Goal: Task Accomplishment & Management: Complete application form

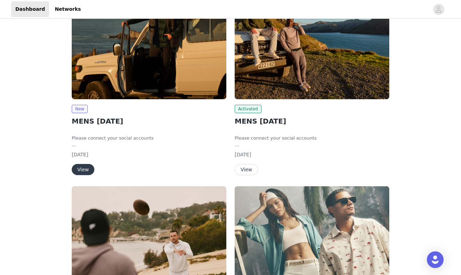
scroll to position [79, 0]
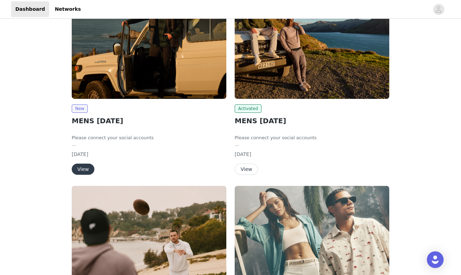
click at [84, 169] on button "View" at bounding box center [83, 169] width 23 height 11
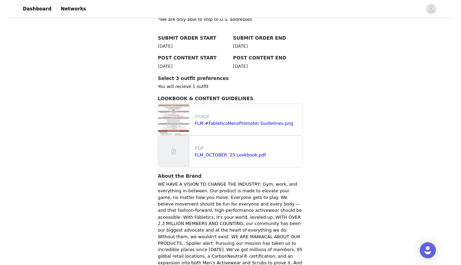
scroll to position [200, 0]
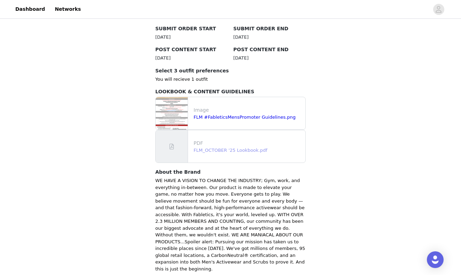
click at [225, 149] on link "FLM_OCTOBER '25 Lookbook.pdf" at bounding box center [231, 150] width 74 height 5
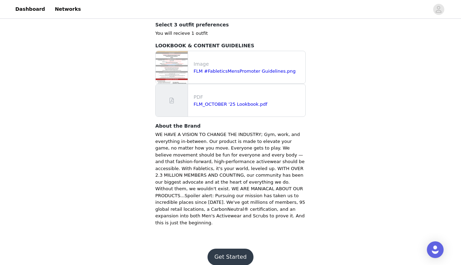
scroll to position [244, 0]
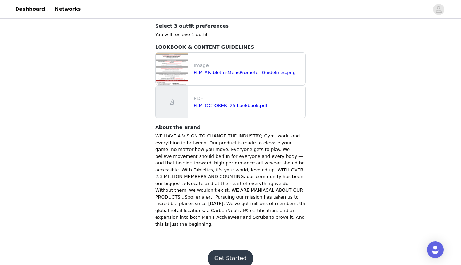
click at [233, 250] on button "Get Started" at bounding box center [230, 258] width 46 height 17
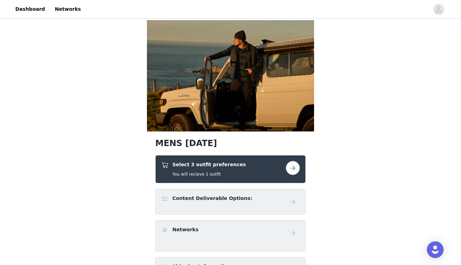
click at [296, 168] on button "button" at bounding box center [293, 168] width 14 height 14
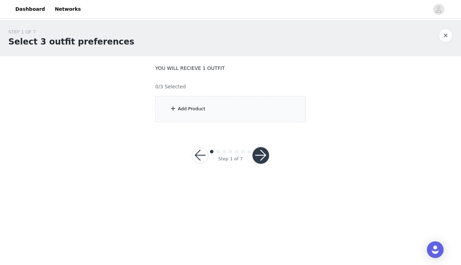
click at [210, 110] on div "Add Product" at bounding box center [230, 109] width 150 height 26
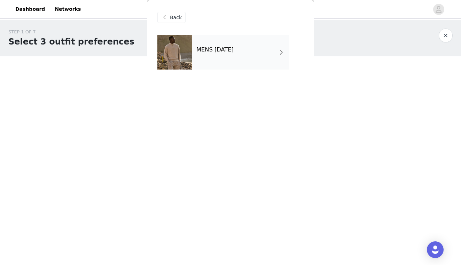
click at [250, 61] on div "MENS [DATE]" at bounding box center [240, 52] width 97 height 35
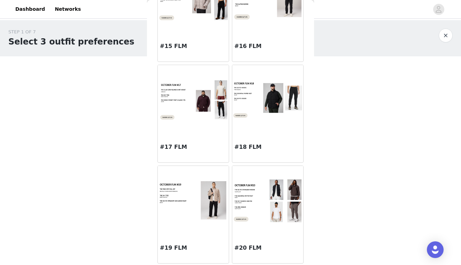
click at [256, 215] on img at bounding box center [267, 201] width 71 height 45
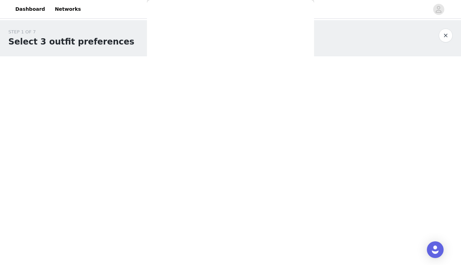
scroll to position [66, 0]
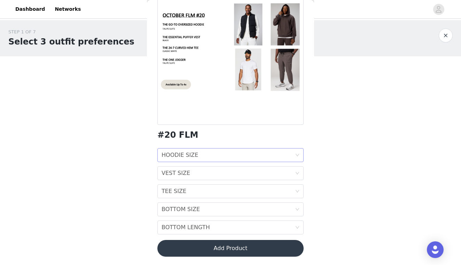
click at [236, 156] on div "HOODIE SIZE HOODIE SIZE" at bounding box center [228, 155] width 133 height 13
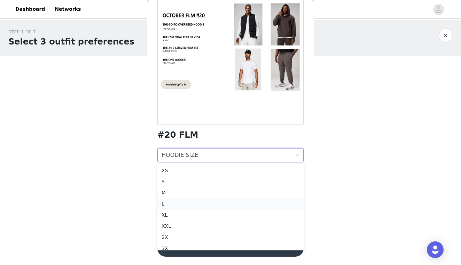
click at [218, 204] on div "L" at bounding box center [231, 204] width 138 height 8
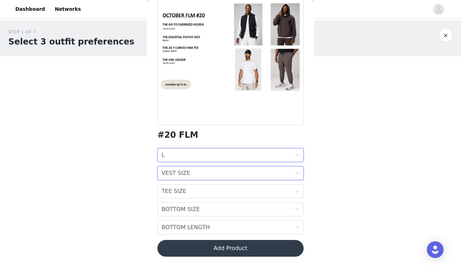
click at [279, 176] on div "VEST SIZE VEST SIZE" at bounding box center [228, 173] width 133 height 13
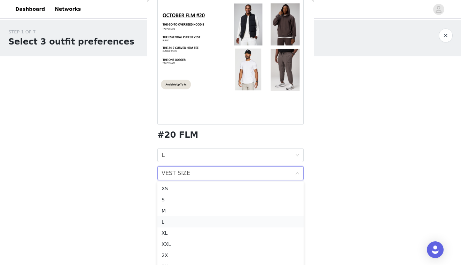
click at [255, 225] on div "L" at bounding box center [231, 222] width 138 height 8
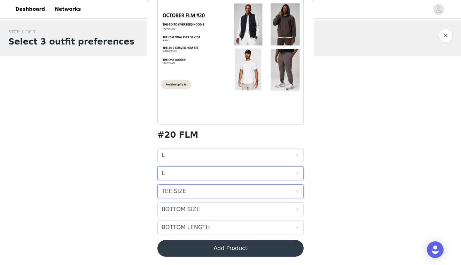
click at [283, 195] on div "TEE SIZE TEE SIZE" at bounding box center [228, 191] width 133 height 13
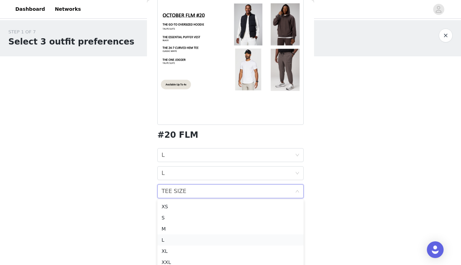
click at [268, 241] on div "L" at bounding box center [231, 240] width 138 height 8
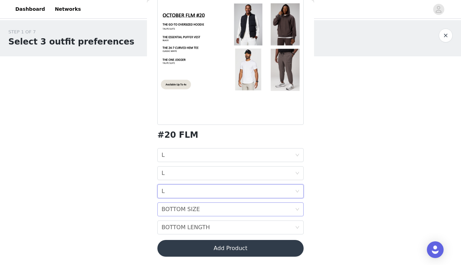
click at [292, 209] on div "BOTTOM SIZE BOTTOM SIZE" at bounding box center [228, 209] width 133 height 13
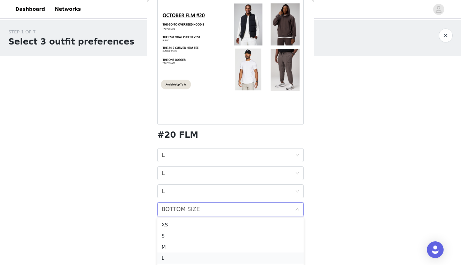
click at [275, 253] on li "L" at bounding box center [230, 258] width 146 height 11
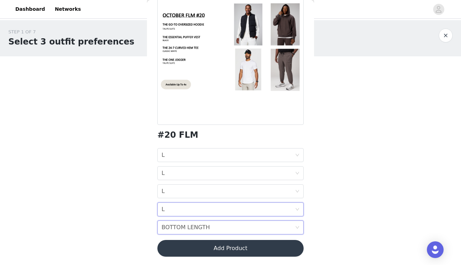
click at [285, 228] on div "BOTTOM LENGTH BOTTOM LENGTH" at bounding box center [228, 227] width 133 height 13
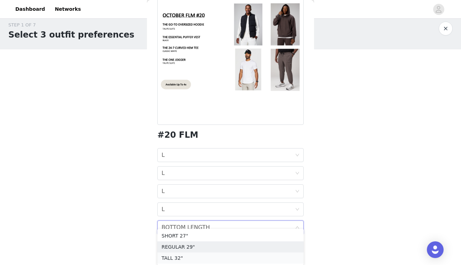
scroll to position [7, 0]
click at [244, 259] on div "TALL 32"" at bounding box center [231, 258] width 138 height 8
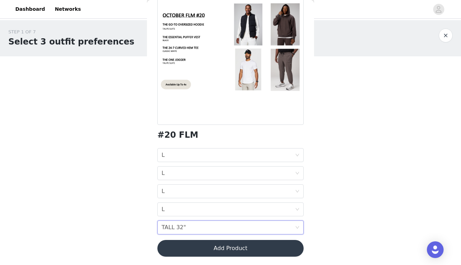
scroll to position [0, 0]
click at [297, 230] on div "BOTTOM LENGTH TALL 32"" at bounding box center [230, 228] width 146 height 14
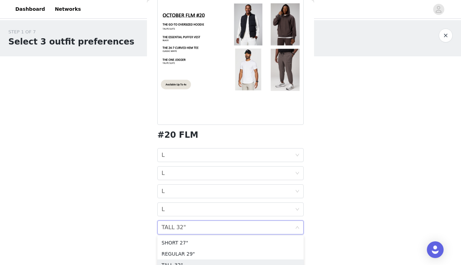
click at [170, 222] on div "TALL 32"" at bounding box center [174, 227] width 24 height 13
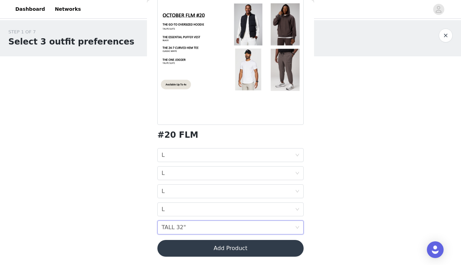
click at [228, 250] on button "Add Product" at bounding box center [230, 248] width 146 height 17
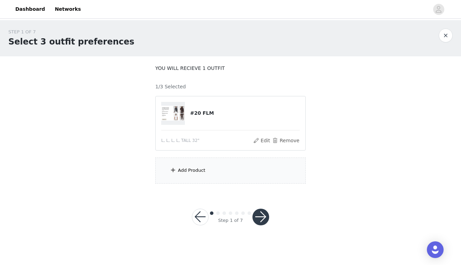
click at [220, 171] on div "Add Product" at bounding box center [230, 171] width 150 height 26
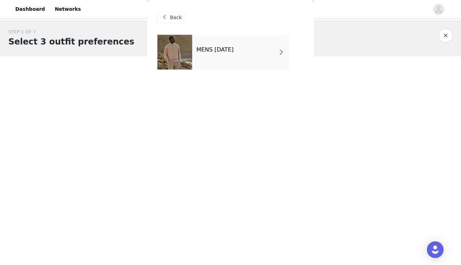
click at [242, 54] on div "MENS [DATE]" at bounding box center [240, 52] width 97 height 35
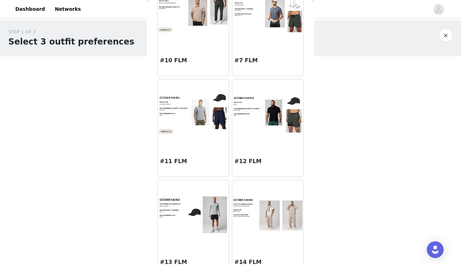
scroll to position [464, 0]
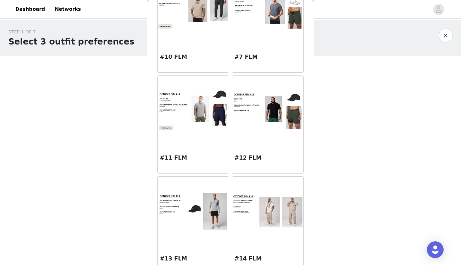
click at [255, 245] on div at bounding box center [267, 212] width 71 height 70
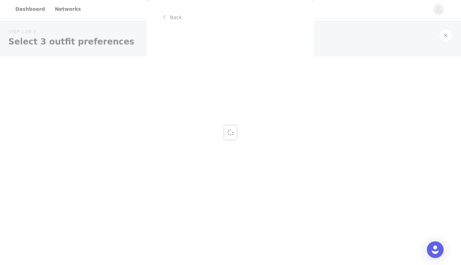
scroll to position [0, 0]
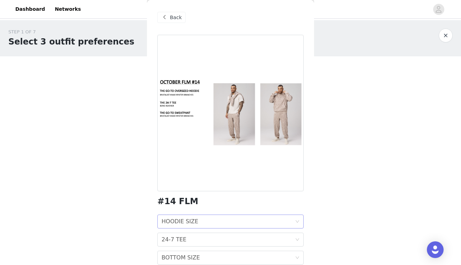
click at [294, 219] on div "HOODIE SIZE HOODIE SIZE" at bounding box center [228, 221] width 133 height 13
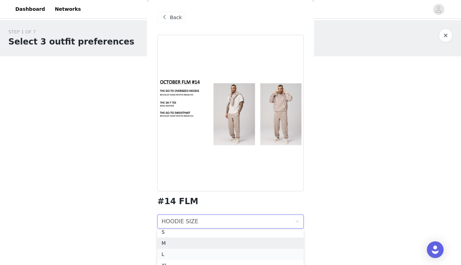
scroll to position [16, 0]
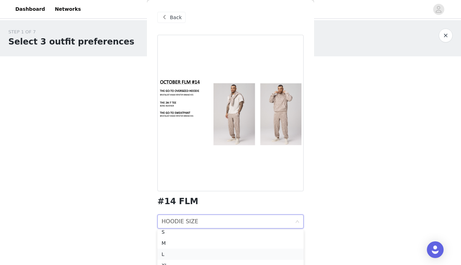
click at [242, 259] on li "L" at bounding box center [230, 254] width 146 height 11
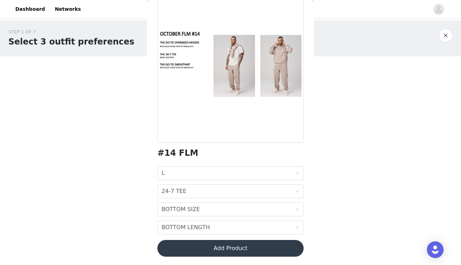
scroll to position [48, 0]
click at [292, 227] on div "BOTTOM LENGTH BOTTOM LENGTH" at bounding box center [228, 227] width 133 height 13
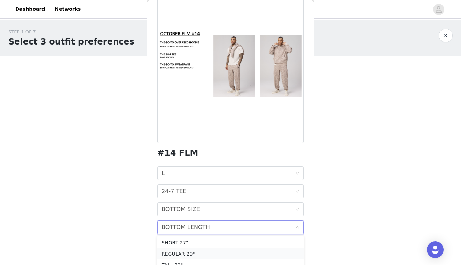
click at [246, 259] on li "REGULAR 29"" at bounding box center [230, 254] width 146 height 11
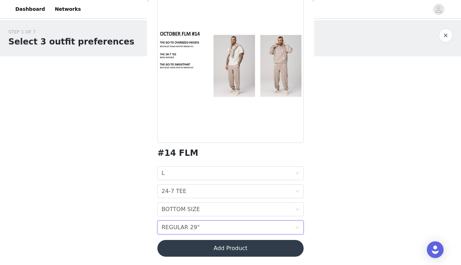
click at [258, 227] on div "BOTTOM LENGTH REGULAR 29"" at bounding box center [228, 227] width 133 height 13
click at [296, 207] on div "BOTTOM SIZE BOTTOM SIZE" at bounding box center [230, 210] width 146 height 14
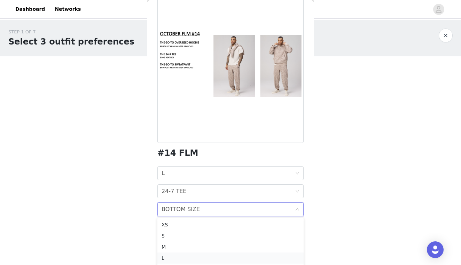
click at [208, 254] on div "L" at bounding box center [231, 258] width 138 height 8
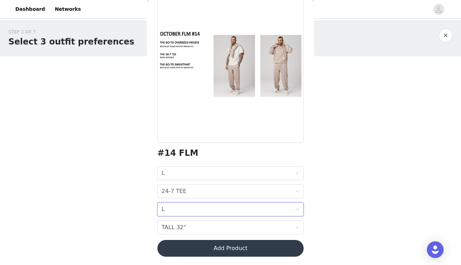
click at [232, 207] on div "BOTTOM SIZE L" at bounding box center [228, 209] width 133 height 13
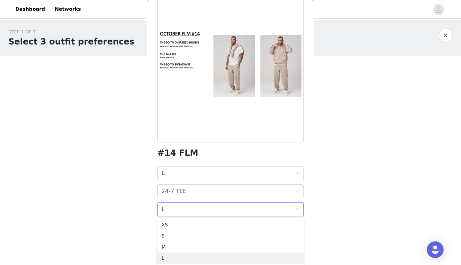
click at [232, 207] on div "BOTTOM SIZE L" at bounding box center [228, 209] width 133 height 13
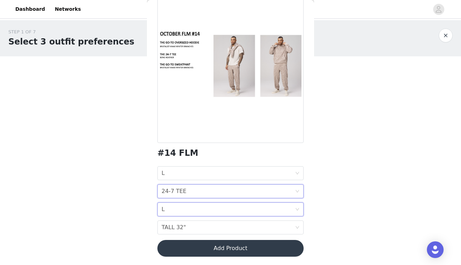
click at [266, 191] on div "24-7 TEE 24-7 TEE" at bounding box center [228, 191] width 133 height 13
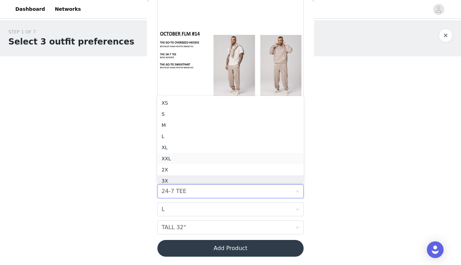
scroll to position [3, 0]
click at [208, 135] on div "L" at bounding box center [231, 133] width 138 height 8
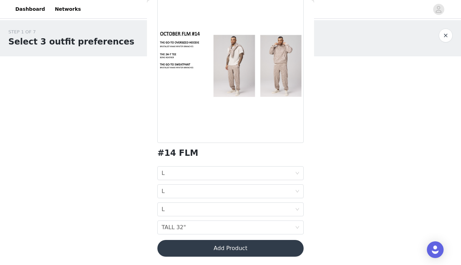
click at [219, 251] on button "Add Product" at bounding box center [230, 248] width 146 height 17
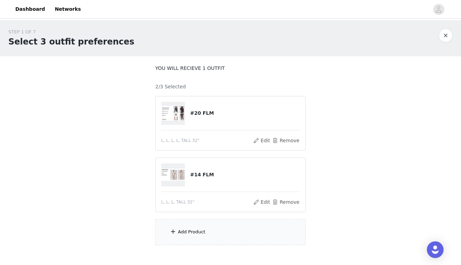
click at [224, 229] on div "Add Product" at bounding box center [230, 232] width 150 height 26
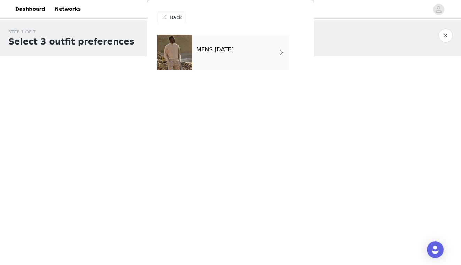
click at [234, 48] on h4 "MENS [DATE]" at bounding box center [214, 50] width 37 height 6
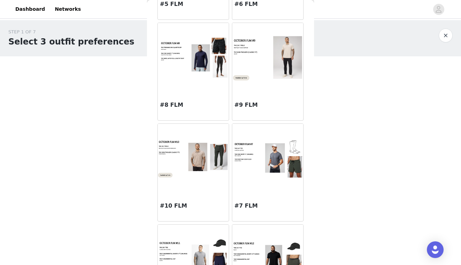
scroll to position [315, 0]
click at [261, 57] on img at bounding box center [267, 58] width 71 height 47
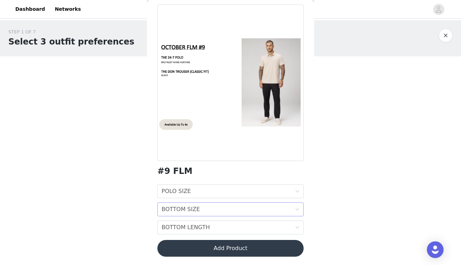
scroll to position [30, 0]
click at [215, 213] on div "BOTTOM SIZE BOTTOM SIZE" at bounding box center [228, 209] width 133 height 13
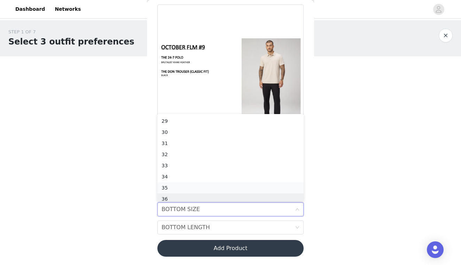
scroll to position [3, 0]
click at [210, 161] on div "33" at bounding box center [231, 162] width 138 height 8
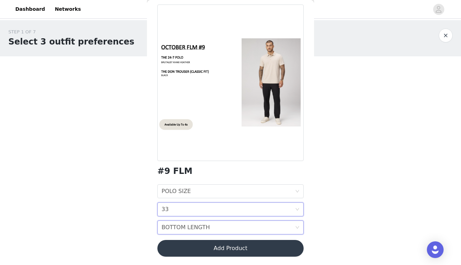
click at [220, 225] on div "BOTTOM LENGTH BOTTOM LENGTH" at bounding box center [228, 227] width 133 height 13
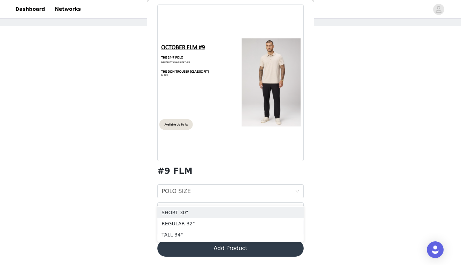
scroll to position [33, 0]
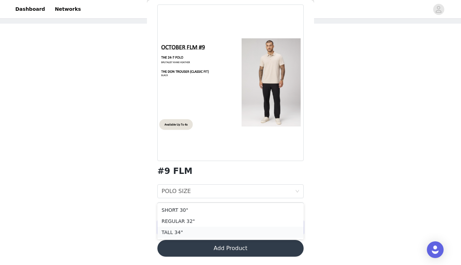
click at [193, 231] on div "TALL 34"" at bounding box center [231, 233] width 138 height 8
click at [212, 196] on div "POLO SIZE POLO SIZE" at bounding box center [228, 191] width 133 height 13
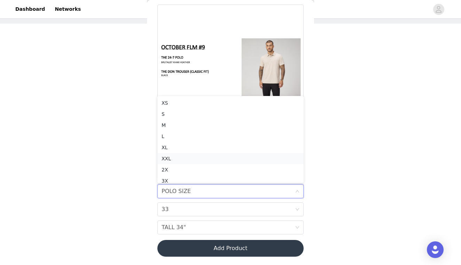
scroll to position [3, 0]
click at [201, 133] on div "L" at bounding box center [231, 133] width 138 height 8
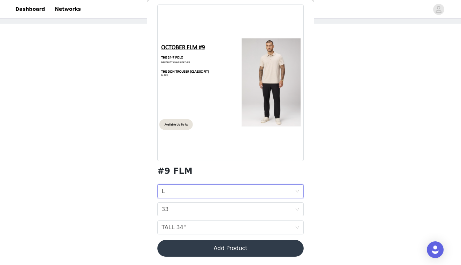
click at [234, 254] on button "Add Product" at bounding box center [230, 248] width 146 height 17
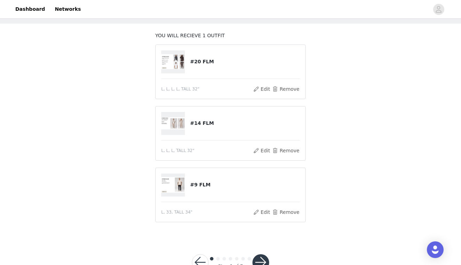
click at [257, 258] on button "button" at bounding box center [260, 262] width 17 height 17
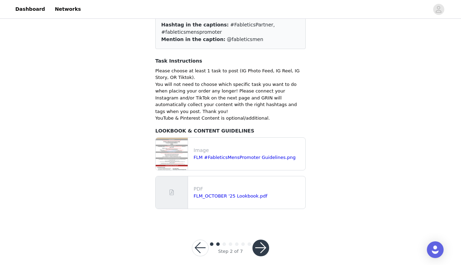
scroll to position [59, 0]
click at [259, 244] on button "button" at bounding box center [260, 248] width 17 height 17
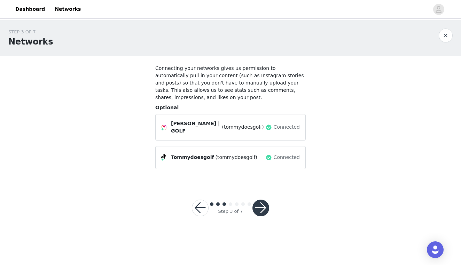
click at [264, 205] on button "button" at bounding box center [260, 208] width 17 height 17
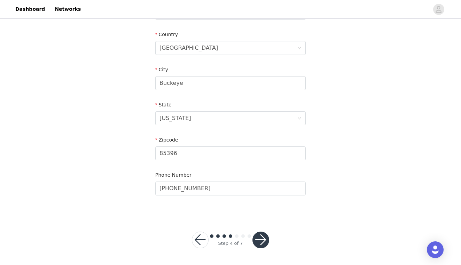
scroll to position [209, 0]
click at [262, 242] on button "button" at bounding box center [260, 240] width 17 height 17
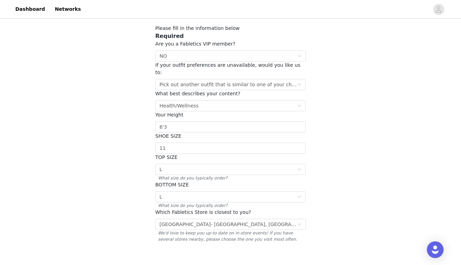
scroll to position [41, 0]
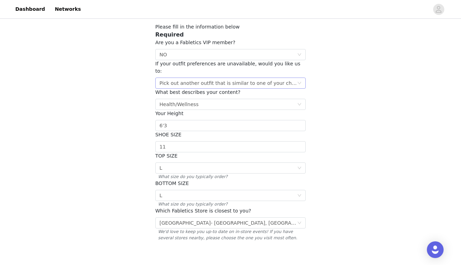
click at [300, 78] on div "Select Pick out another outfit that is similar to one of your choices" at bounding box center [230, 83] width 150 height 11
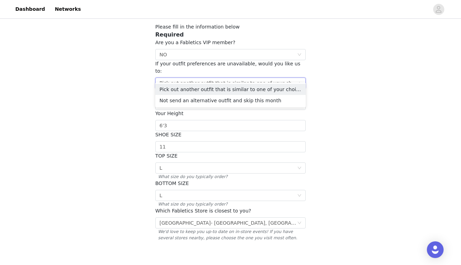
click at [300, 78] on div "Select Pick out another outfit that is similar to one of your choices" at bounding box center [230, 83] width 150 height 11
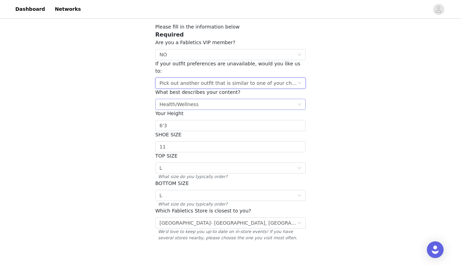
click at [300, 102] on icon "icon: down" at bounding box center [299, 104] width 4 height 4
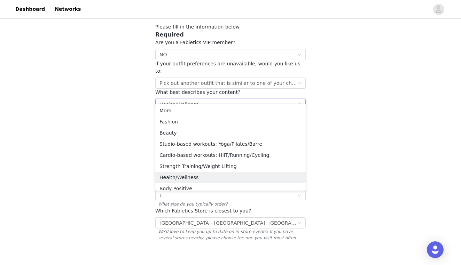
scroll to position [0, 0]
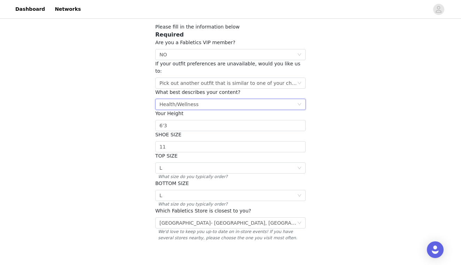
click at [351, 78] on div "STEP 5 OF 7 Additional Information Please fill in the information below Require…" at bounding box center [230, 121] width 461 height 284
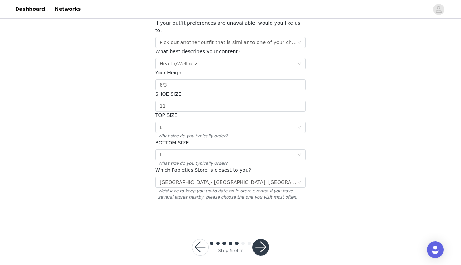
scroll to position [81, 0]
click at [262, 242] on button "button" at bounding box center [260, 248] width 17 height 17
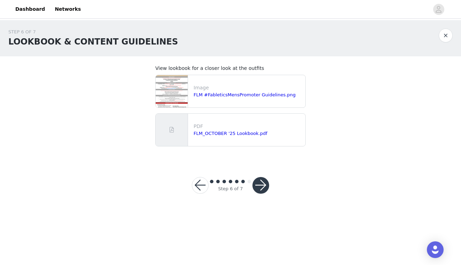
click at [259, 183] on button "button" at bounding box center [260, 185] width 17 height 17
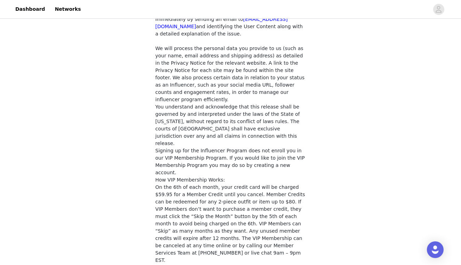
scroll to position [575, 0]
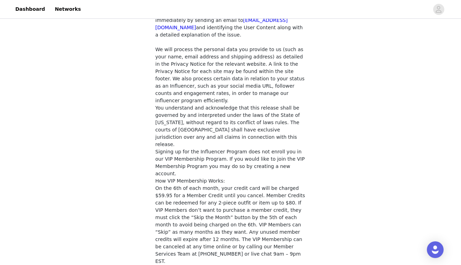
checkbox input "true"
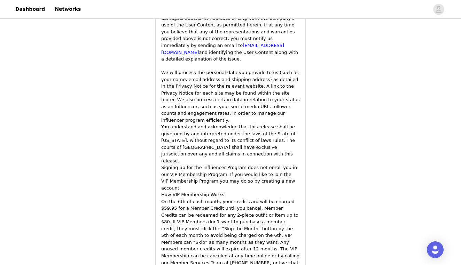
scroll to position [1042, 0]
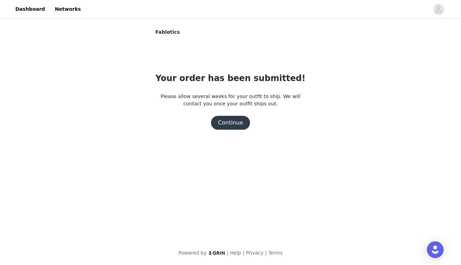
click at [237, 123] on button "Continue" at bounding box center [230, 123] width 39 height 14
